Goal: Information Seeking & Learning: Check status

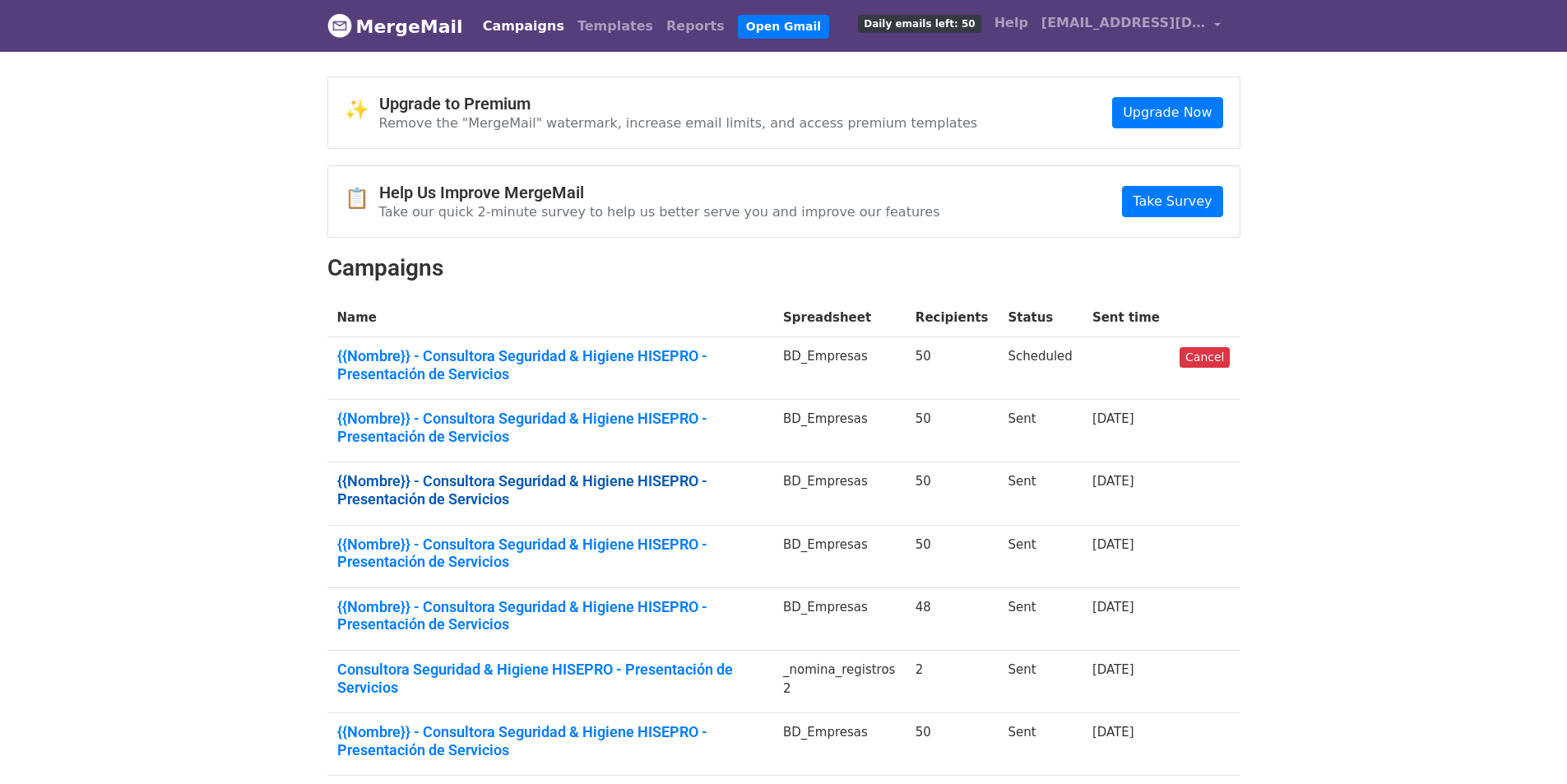
click at [612, 472] on link "{{Nombre}} - Consultora Seguridad & Higiene HISEPRO - Presentación de Servicios" at bounding box center [550, 490] width 426 height 36
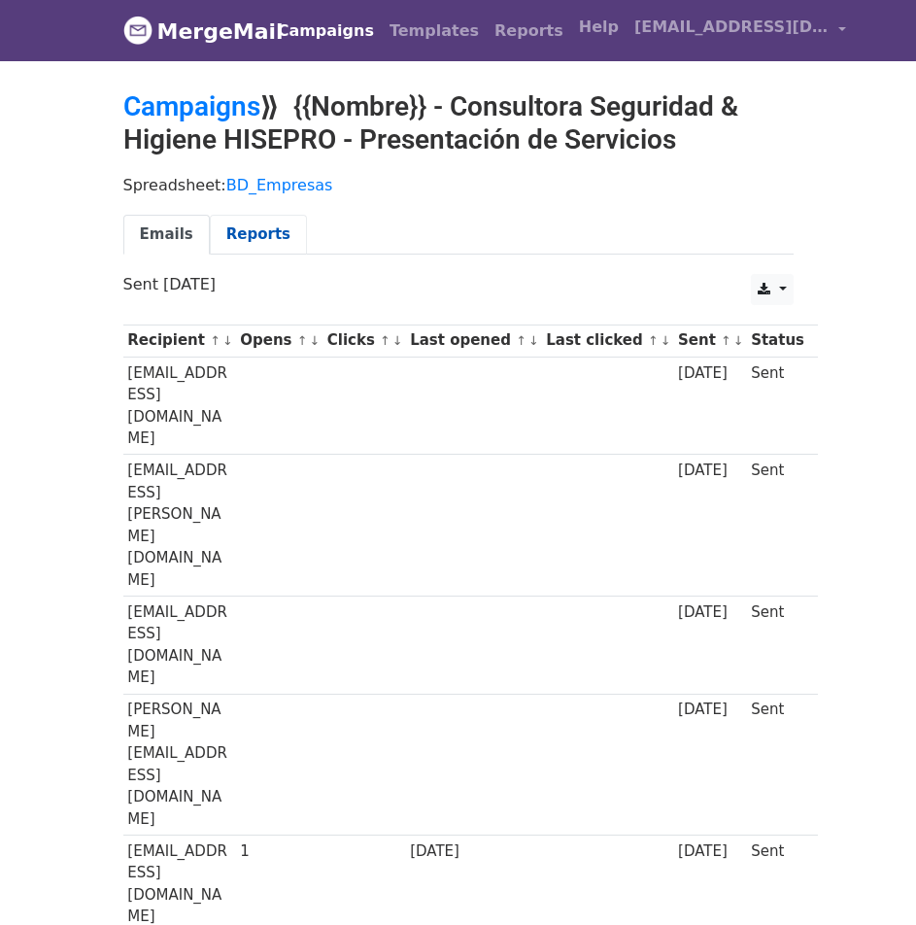
click at [234, 242] on link "Reports" at bounding box center [258, 235] width 97 height 40
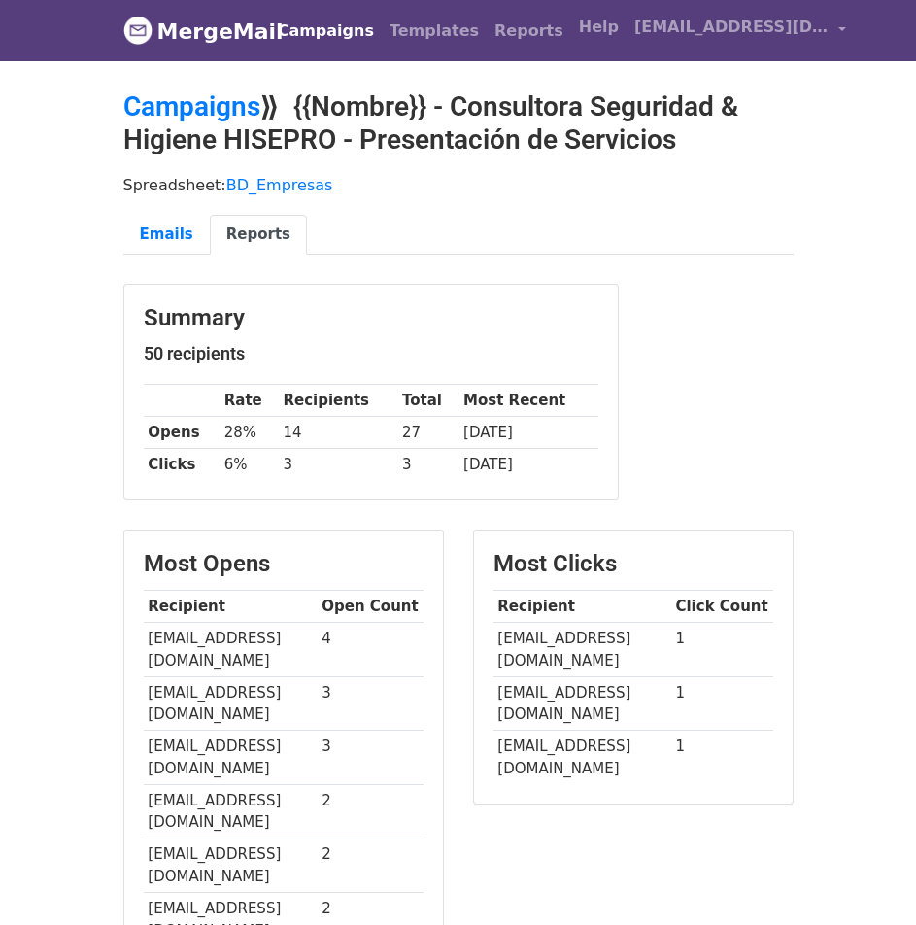
click at [221, 34] on link "MergeMail" at bounding box center [188, 31] width 131 height 41
click at [298, 31] on link "Campaigns" at bounding box center [326, 31] width 112 height 39
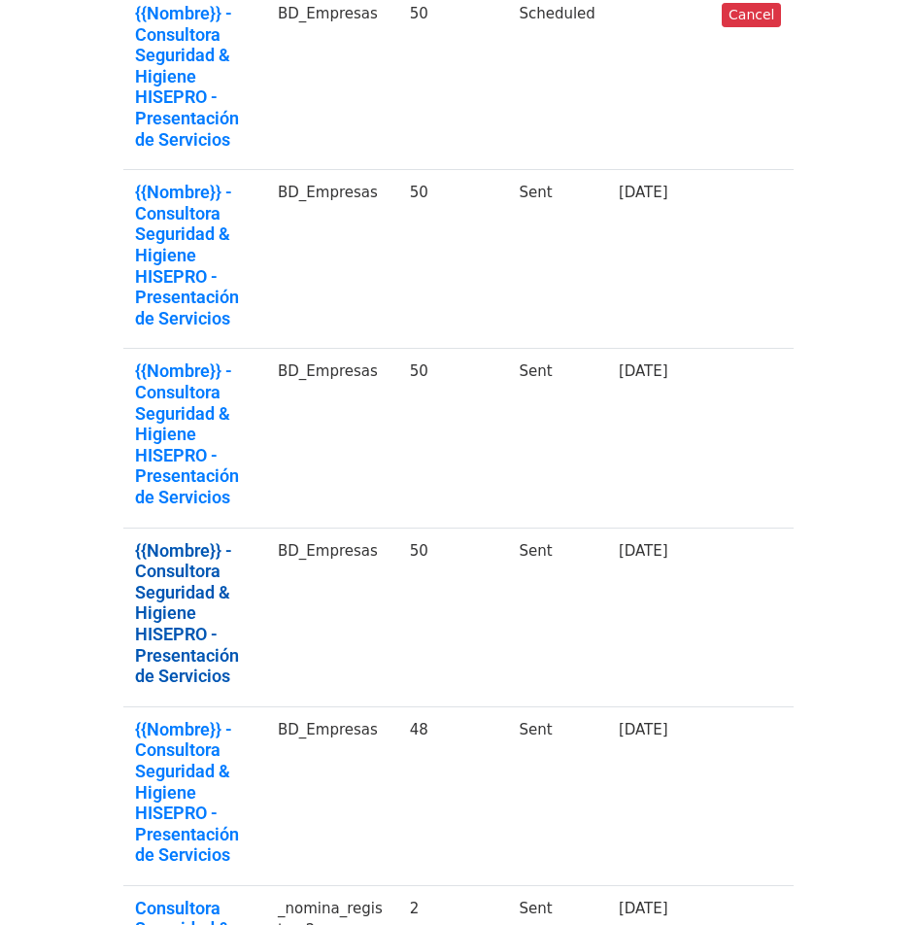
scroll to position [486, 0]
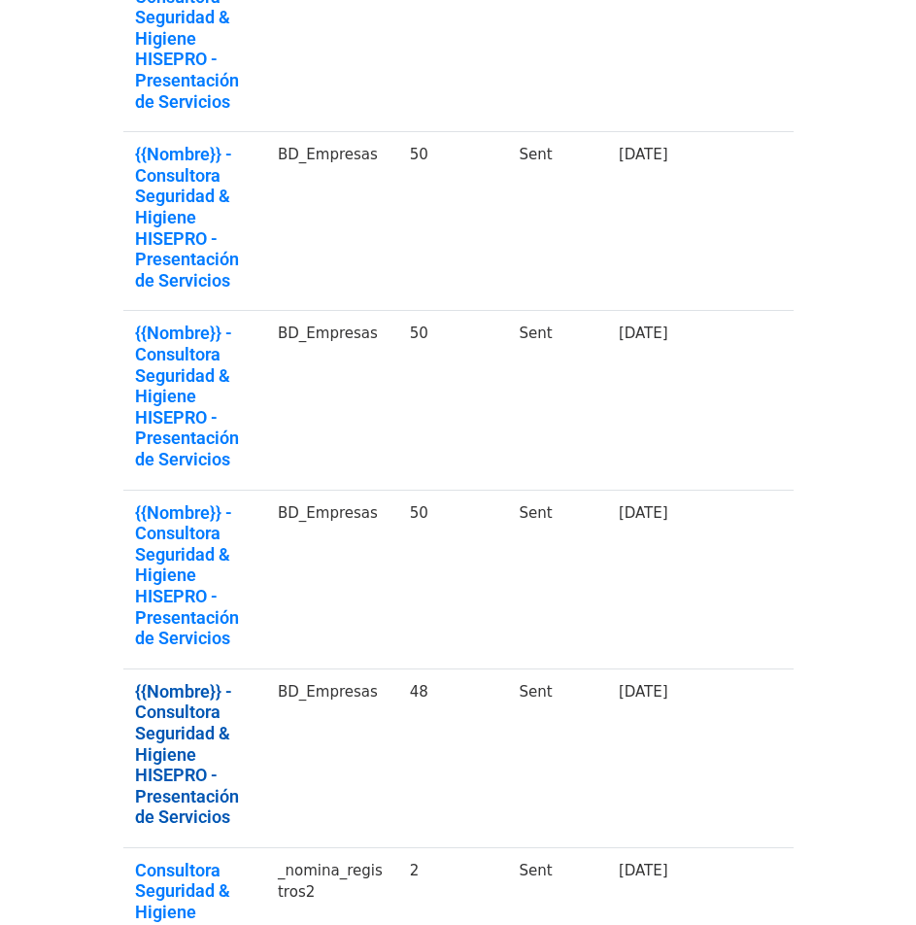
click at [182, 681] on link "{{Nombre}} - Consultora Seguridad & Higiene HISEPRO - Presentación de Servicios" at bounding box center [194, 754] width 119 height 147
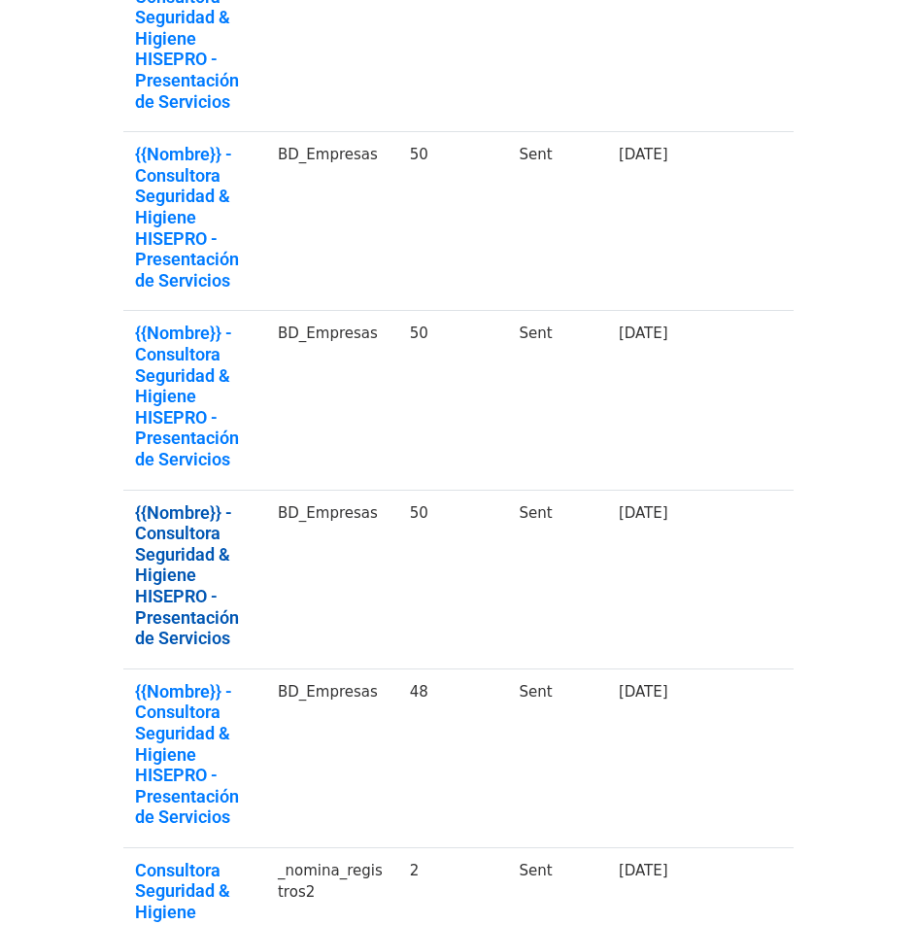
click at [166, 502] on link "{{Nombre}} - Consultora Seguridad & Higiene HISEPRO - Presentación de Servicios" at bounding box center [194, 575] width 119 height 147
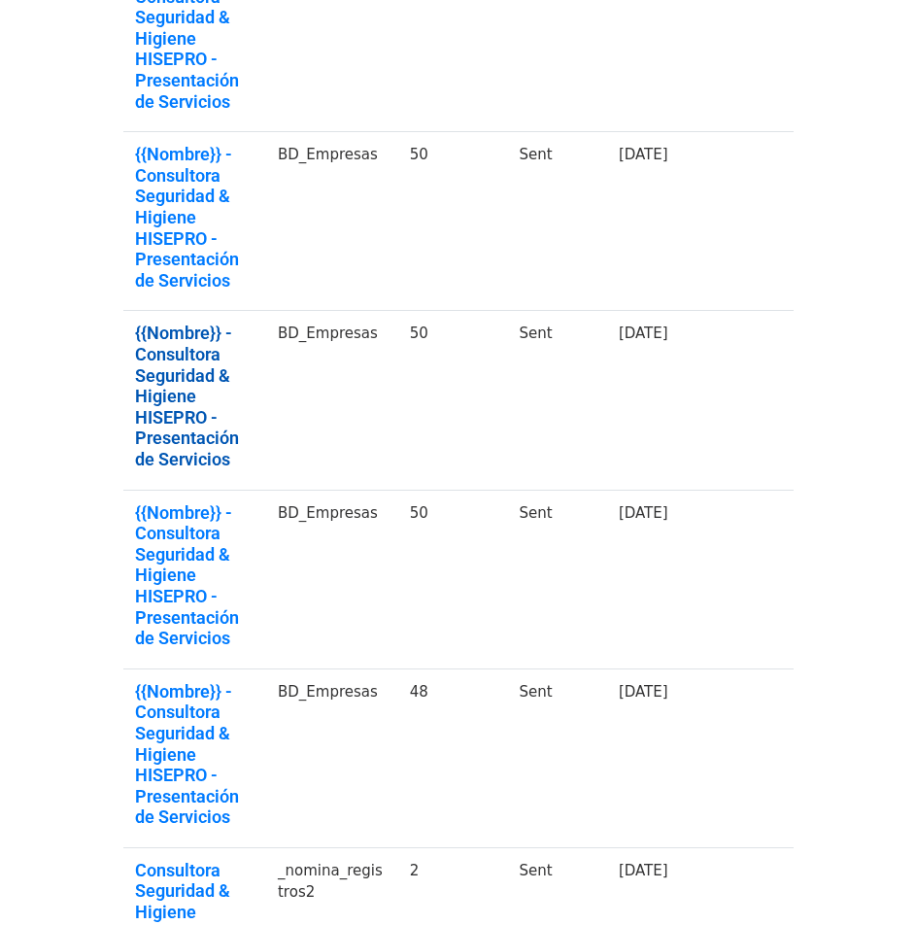
click at [177, 322] on link "{{Nombre}} - Consultora Seguridad & Higiene HISEPRO - Presentación de Servicios" at bounding box center [194, 395] width 119 height 147
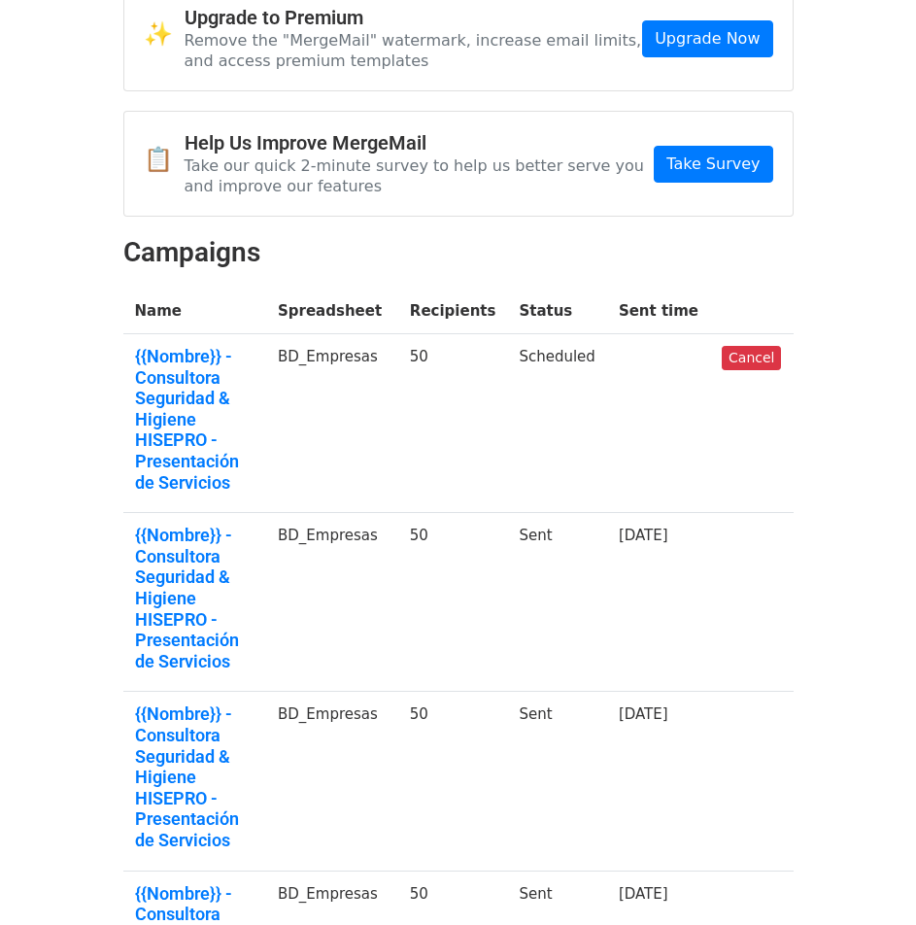
scroll to position [97, 0]
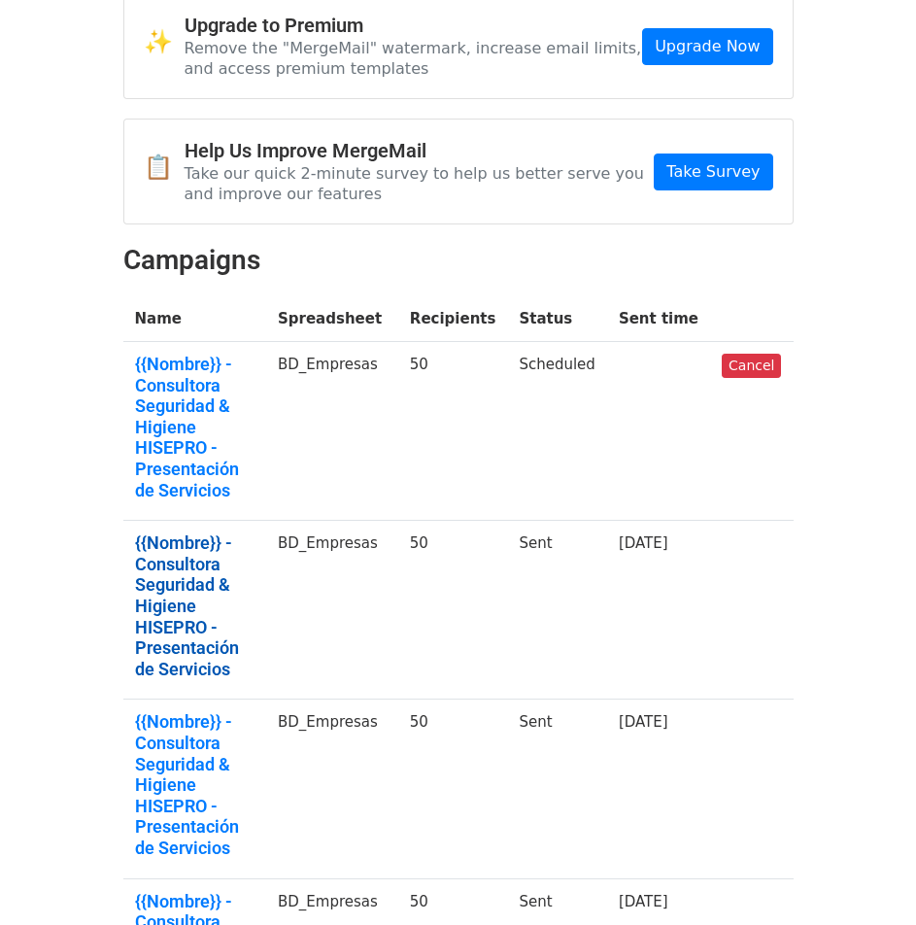
click at [161, 534] on link "{{Nombre}} - Consultora Seguridad & Higiene HISEPRO - Presentación de Servicios" at bounding box center [194, 605] width 119 height 147
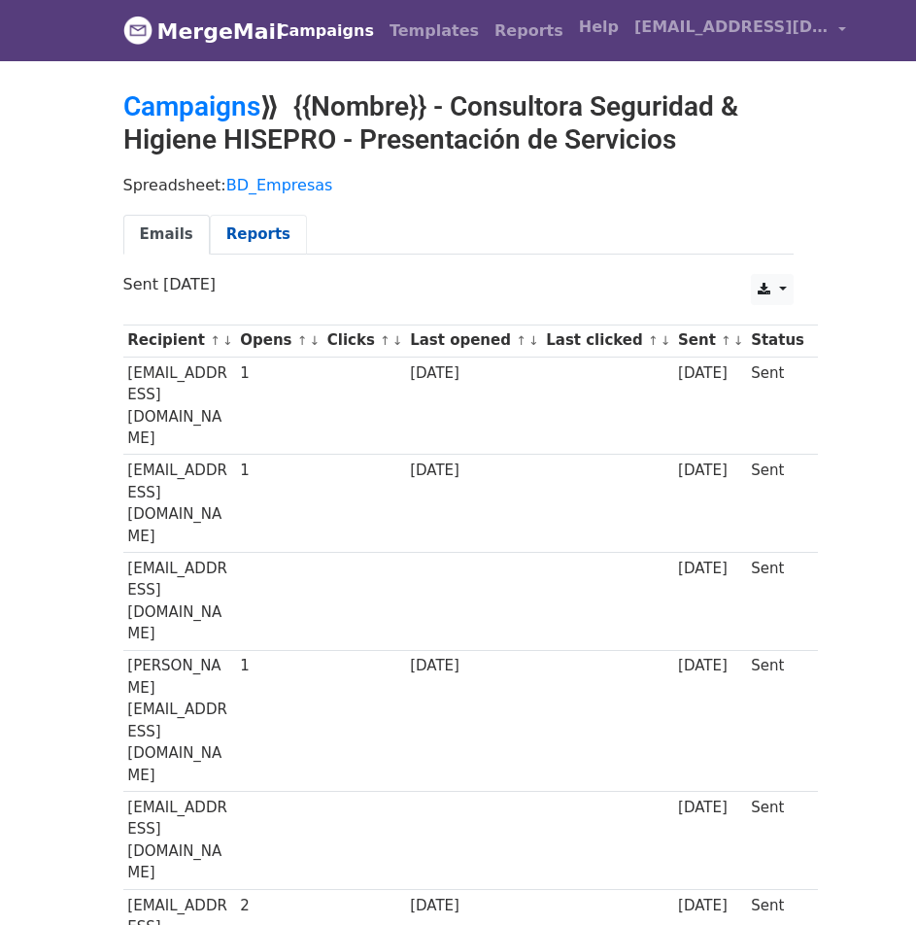
click at [232, 241] on link "Reports" at bounding box center [258, 235] width 97 height 40
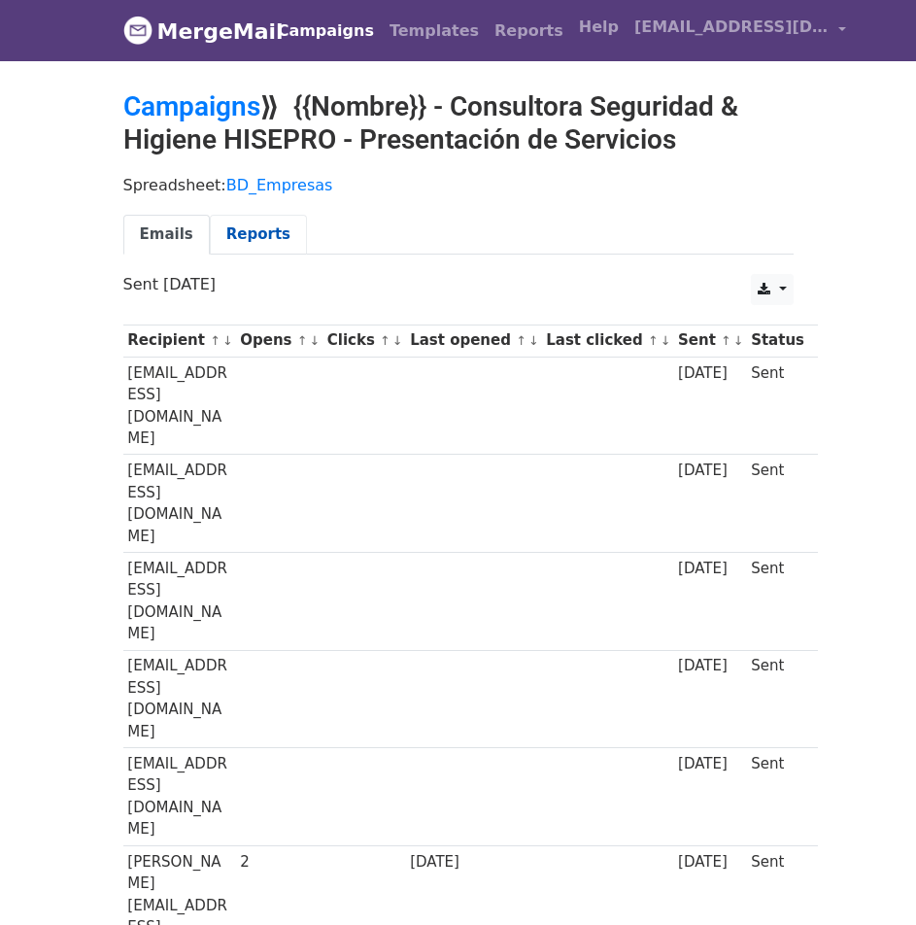
click at [247, 231] on link "Reports" at bounding box center [258, 235] width 97 height 40
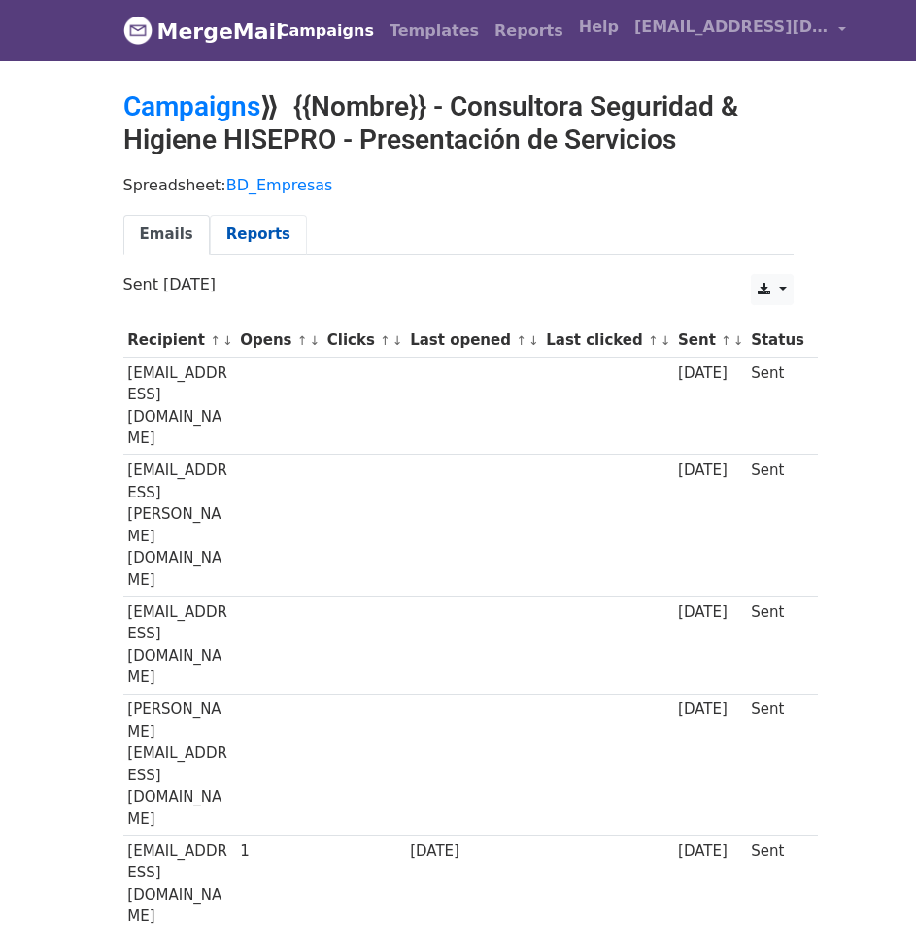
click at [254, 236] on link "Reports" at bounding box center [258, 235] width 97 height 40
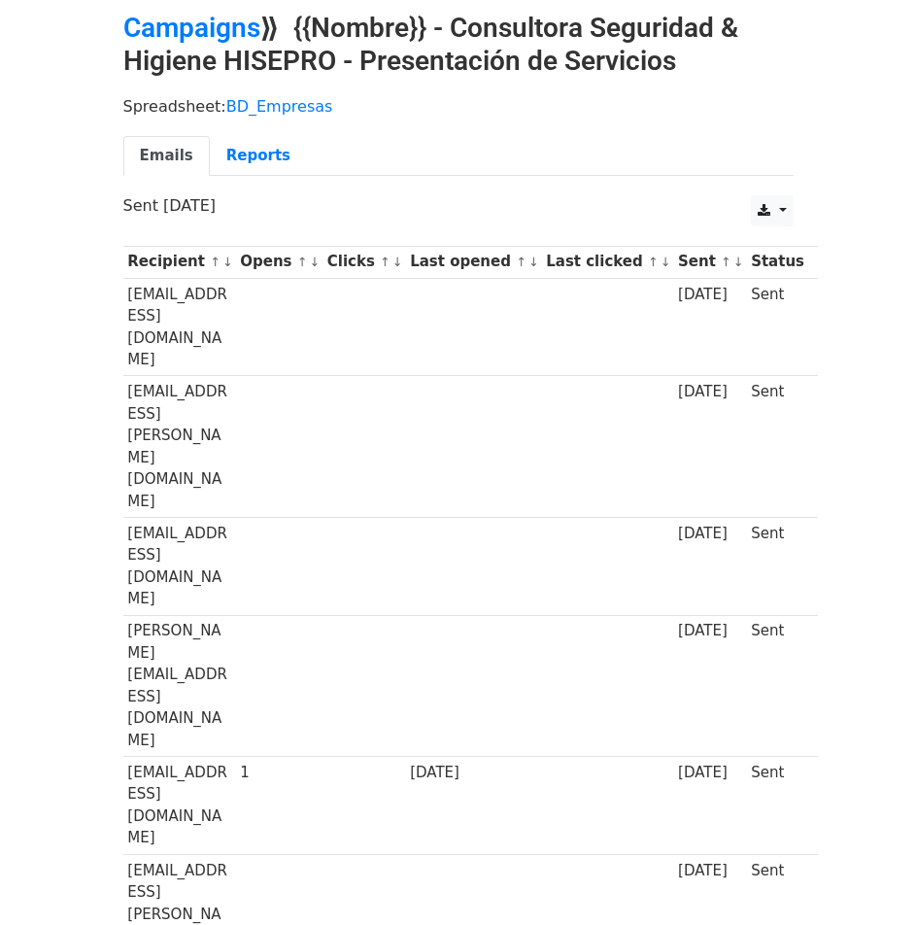
scroll to position [680, 0]
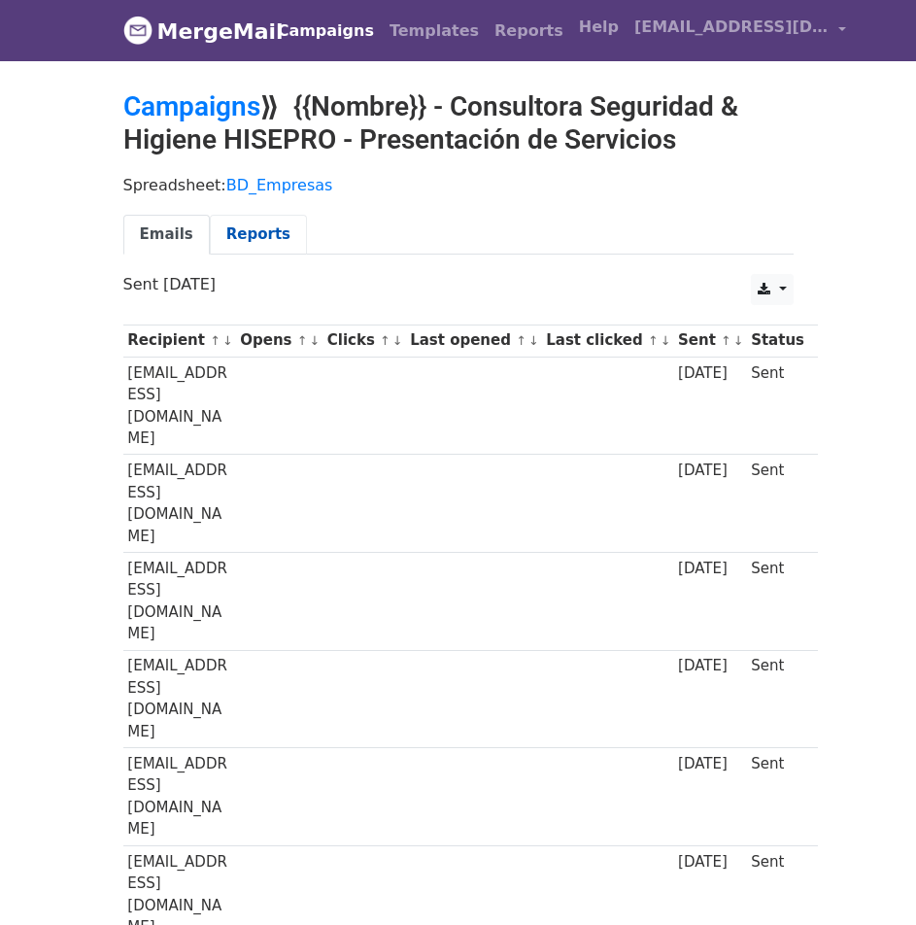
click at [221, 224] on link "Reports" at bounding box center [258, 235] width 97 height 40
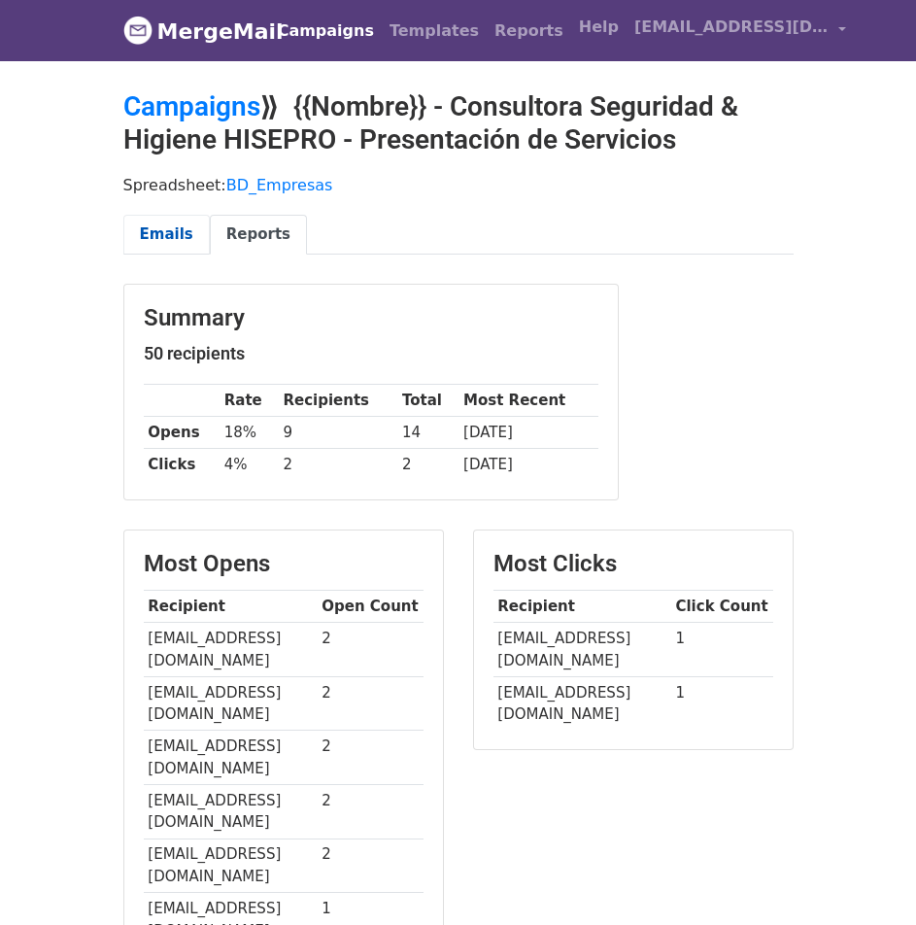
click at [185, 226] on link "Emails" at bounding box center [166, 235] width 86 height 40
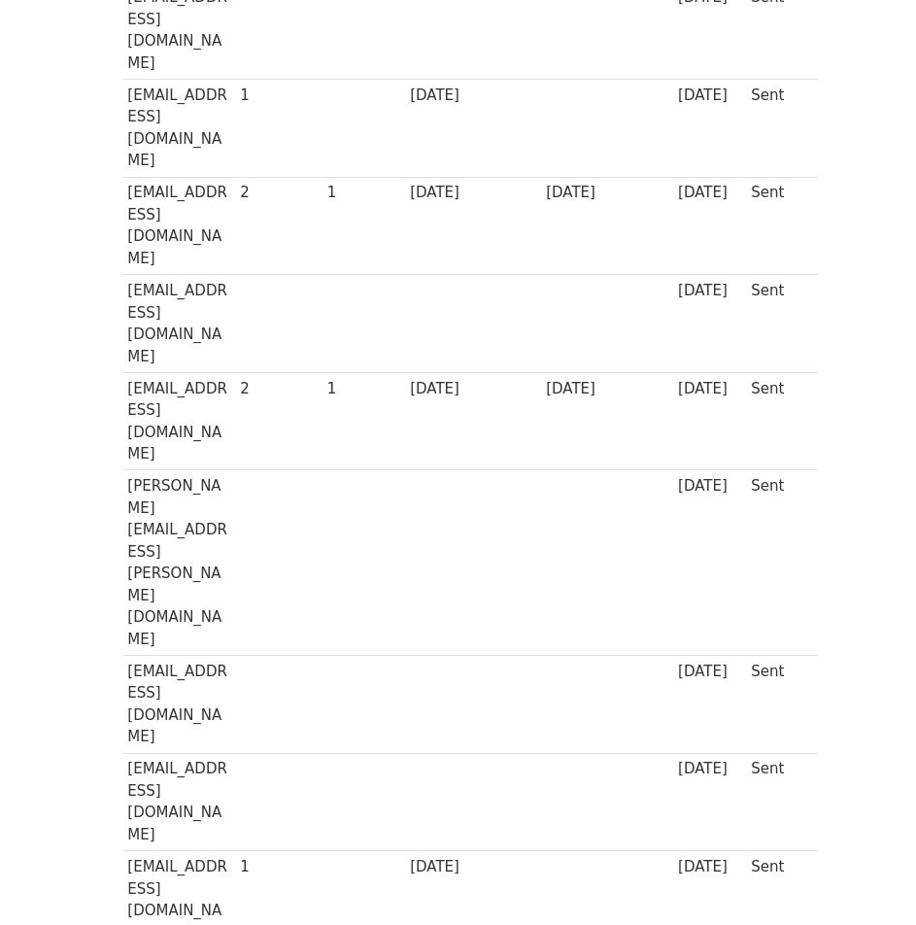
scroll to position [1648, 0]
